Goal: Check status

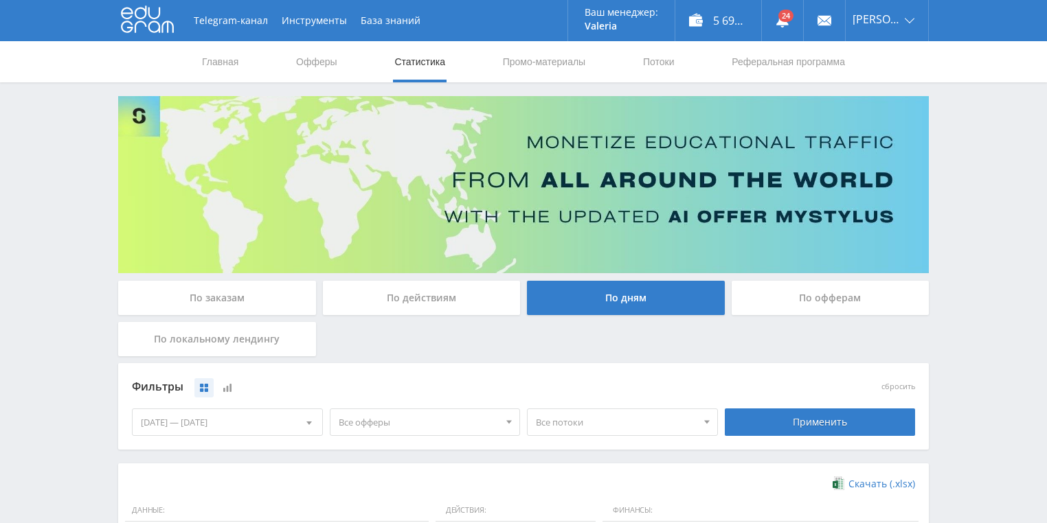
scroll to position [330, 0]
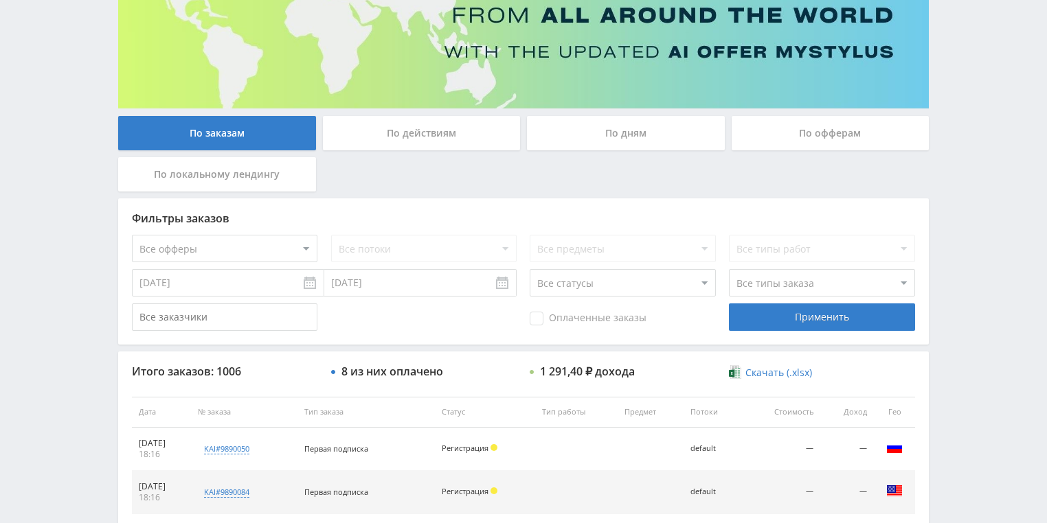
click at [423, 132] on div "По действиям" at bounding box center [422, 133] width 198 height 34
click at [0, 0] on input "По действиям" at bounding box center [0, 0] width 0 height 0
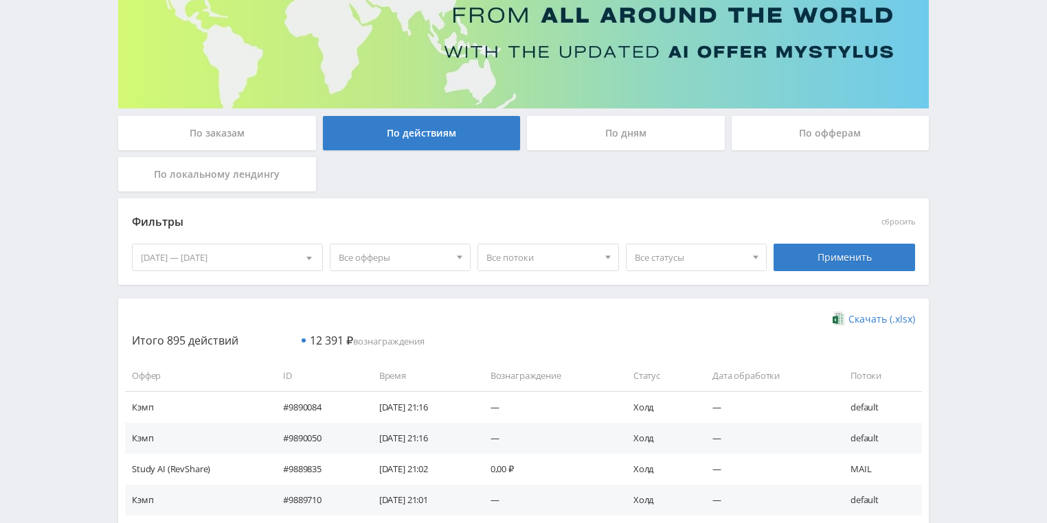
click at [598, 129] on div "По дням" at bounding box center [626, 133] width 198 height 34
click at [0, 0] on input "По дням" at bounding box center [0, 0] width 0 height 0
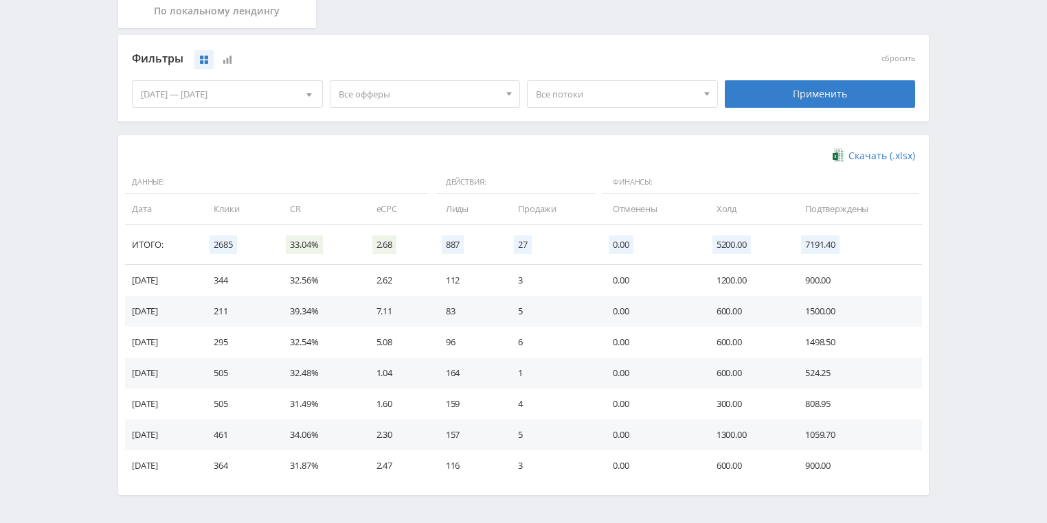
scroll to position [330, 0]
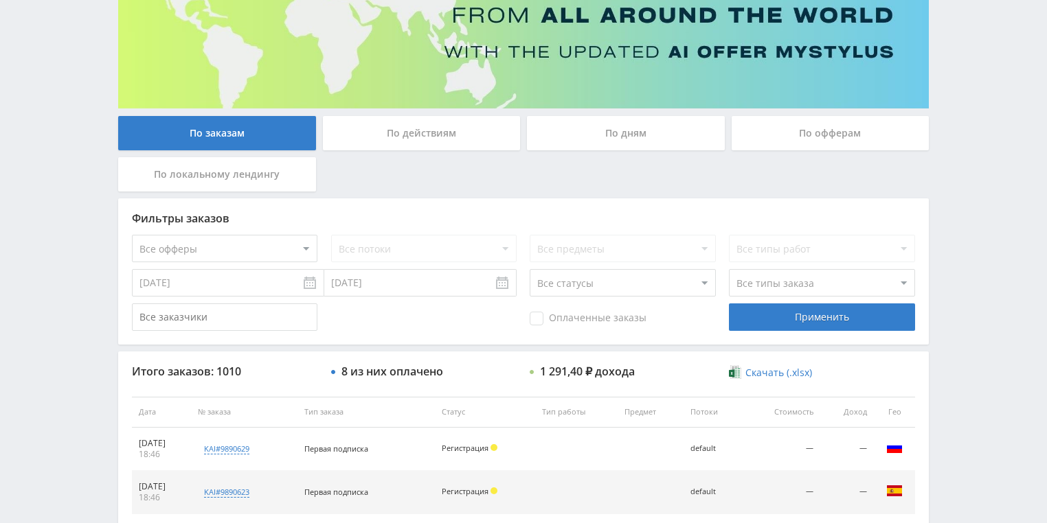
click at [469, 135] on div "По действиям" at bounding box center [422, 133] width 198 height 34
click at [0, 0] on input "По действиям" at bounding box center [0, 0] width 0 height 0
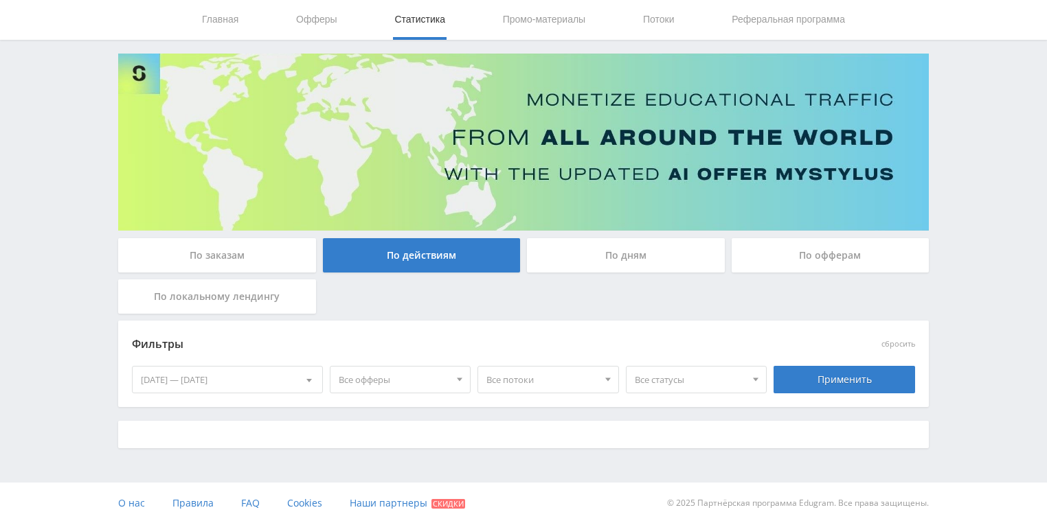
scroll to position [165, 0]
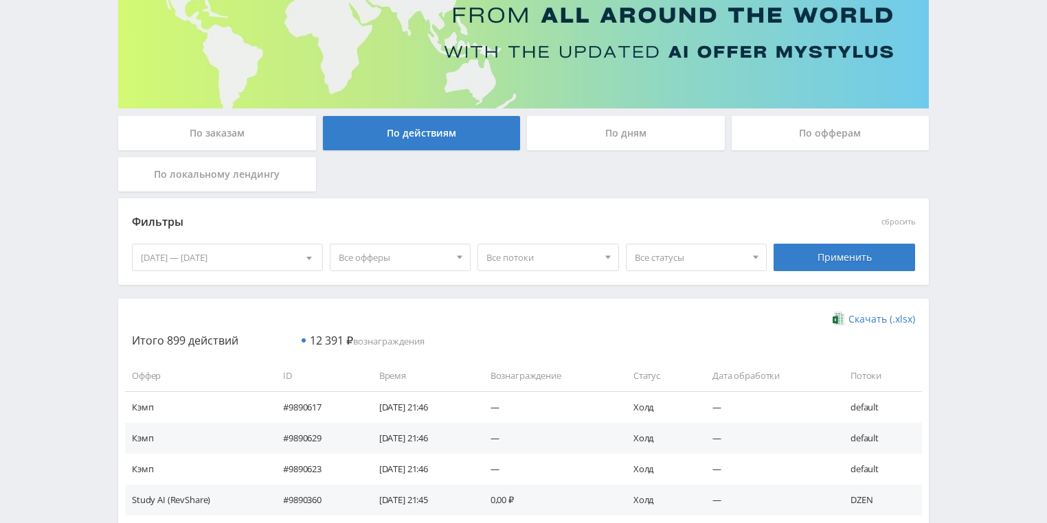
click at [602, 153] on div "По дням" at bounding box center [625, 136] width 205 height 41
click at [599, 139] on div "По дням" at bounding box center [626, 133] width 198 height 34
click at [0, 0] on input "По дням" at bounding box center [0, 0] width 0 height 0
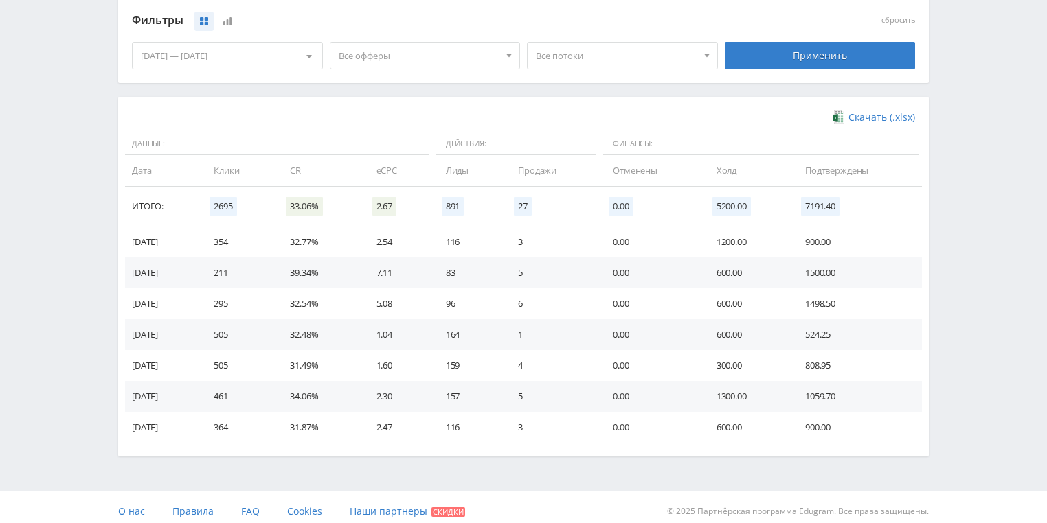
scroll to position [374, 0]
